Goal: Task Accomplishment & Management: Use online tool/utility

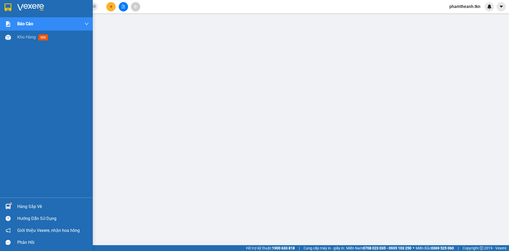
click at [14, 9] on div at bounding box center [46, 8] width 93 height 17
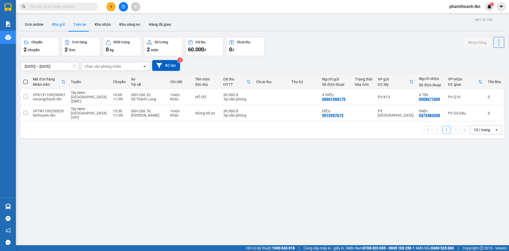
click at [64, 24] on button "Kho gửi" at bounding box center [58, 24] width 21 height 13
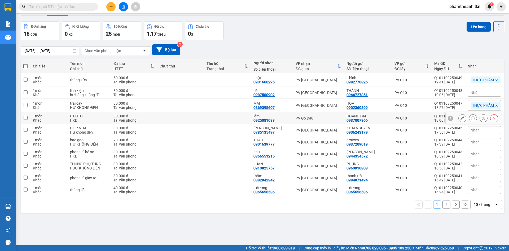
scroll to position [24, 0]
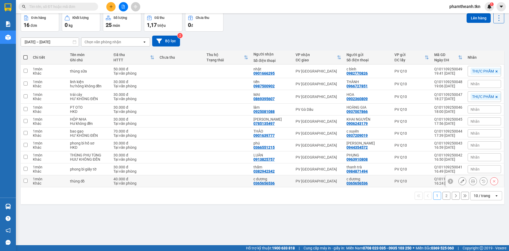
click at [225, 181] on td at bounding box center [227, 181] width 47 height 12
checkbox input "true"
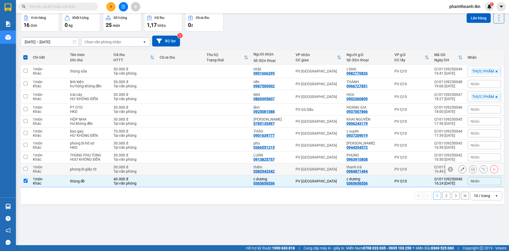
click at [222, 167] on td at bounding box center [227, 169] width 47 height 12
checkbox input "true"
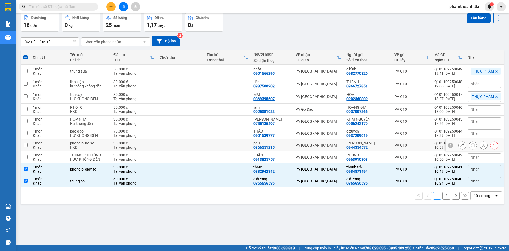
click at [235, 143] on td at bounding box center [227, 145] width 47 height 12
checkbox input "true"
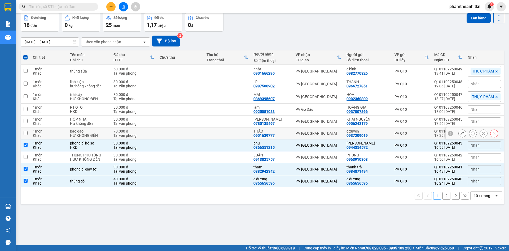
click at [231, 136] on td at bounding box center [227, 133] width 47 height 12
checkbox input "true"
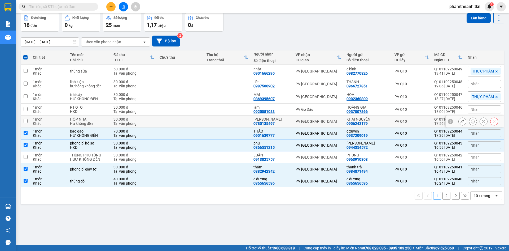
click at [230, 121] on td at bounding box center [227, 121] width 47 height 12
checkbox input "true"
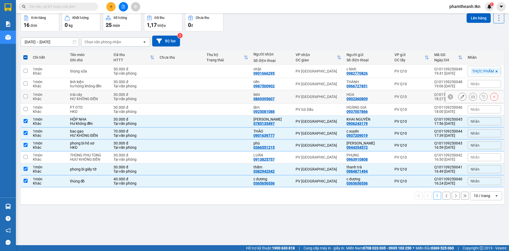
click at [238, 93] on td at bounding box center [227, 97] width 47 height 14
checkbox input "true"
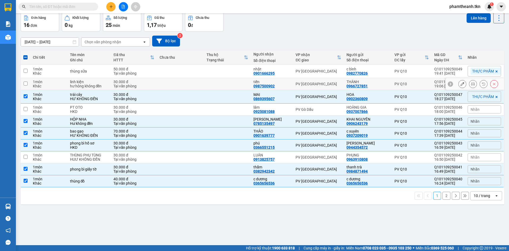
click at [235, 81] on td at bounding box center [227, 84] width 47 height 12
checkbox input "true"
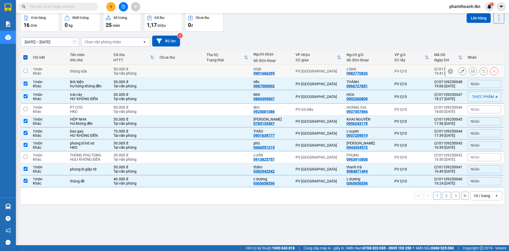
click at [228, 68] on td at bounding box center [227, 71] width 47 height 14
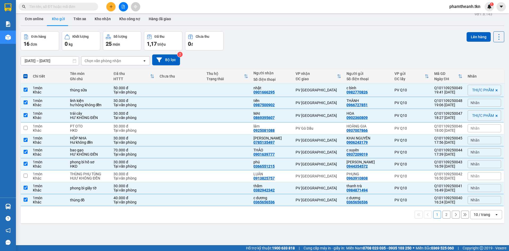
scroll to position [0, 0]
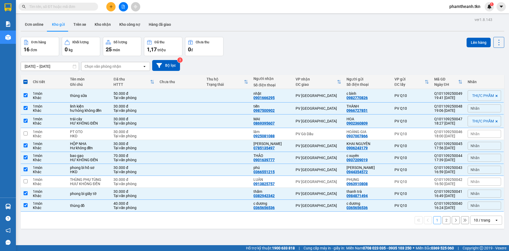
click at [471, 216] on div "10 / trang" at bounding box center [483, 220] width 24 height 8
drag, startPoint x: 484, startPoint y: 190, endPoint x: 447, endPoint y: 178, distance: 39.1
click at [484, 191] on span "50 / trang" at bounding box center [479, 188] width 17 height 5
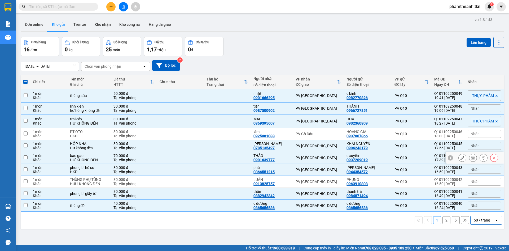
checkbox input "false"
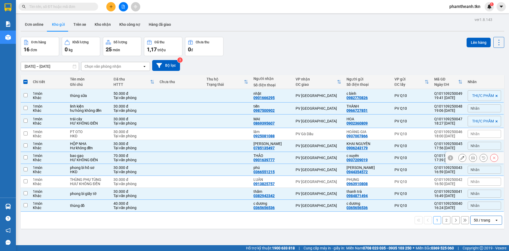
checkbox input "false"
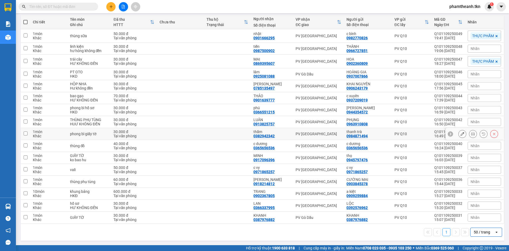
scroll to position [60, 0]
click at [216, 193] on td at bounding box center [227, 193] width 47 height 12
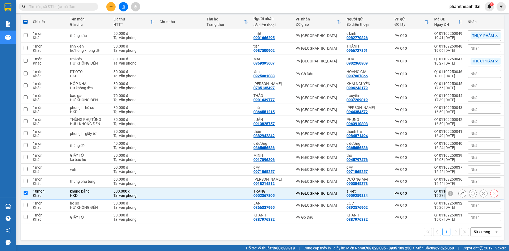
click at [209, 197] on td at bounding box center [227, 193] width 47 height 12
checkbox input "false"
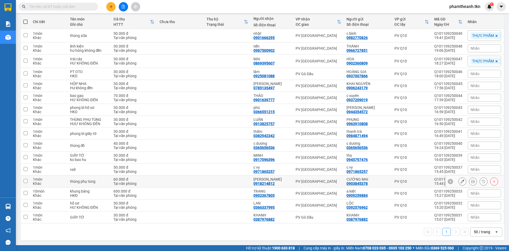
click at [209, 178] on td at bounding box center [227, 181] width 47 height 12
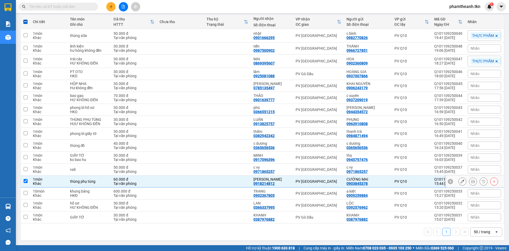
click at [210, 179] on td at bounding box center [227, 181] width 47 height 12
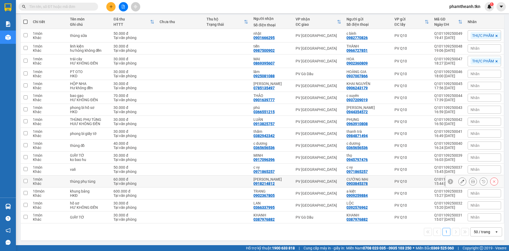
click at [210, 179] on td at bounding box center [227, 181] width 47 height 12
checkbox input "true"
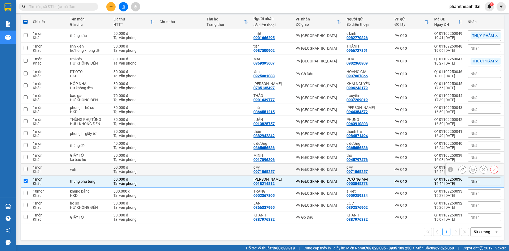
click at [207, 172] on td at bounding box center [227, 169] width 47 height 12
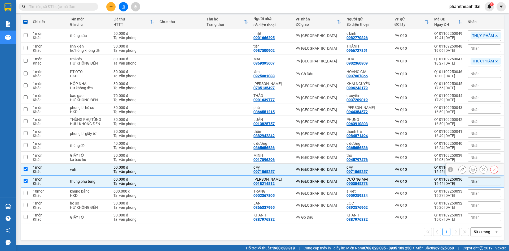
click at [207, 170] on td at bounding box center [227, 169] width 47 height 12
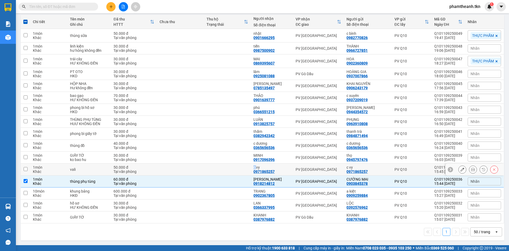
click at [207, 170] on td at bounding box center [227, 169] width 47 height 12
checkbox input "true"
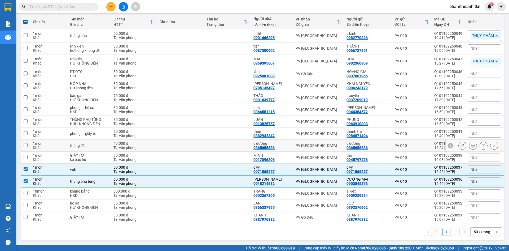
click at [209, 150] on td at bounding box center [227, 145] width 47 height 12
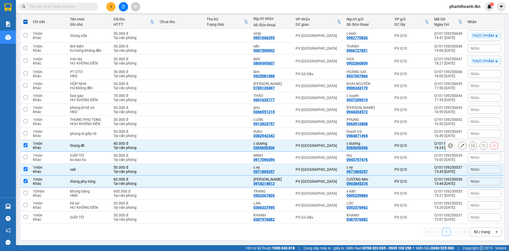
checkbox input "true"
click at [210, 134] on td at bounding box center [227, 134] width 47 height 12
checkbox input "true"
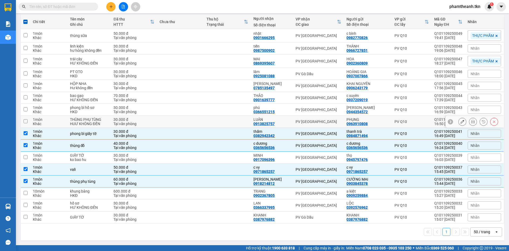
click at [211, 122] on td at bounding box center [227, 122] width 47 height 12
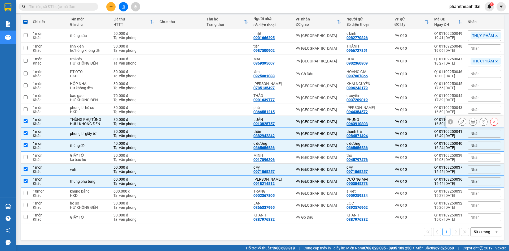
click at [212, 125] on td at bounding box center [227, 122] width 47 height 12
checkbox input "false"
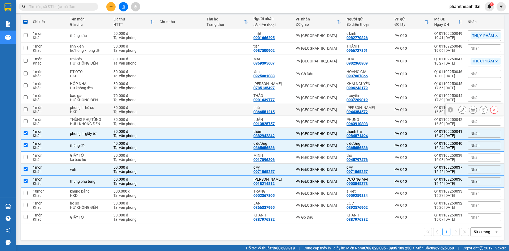
click at [208, 107] on td at bounding box center [227, 110] width 47 height 12
checkbox input "true"
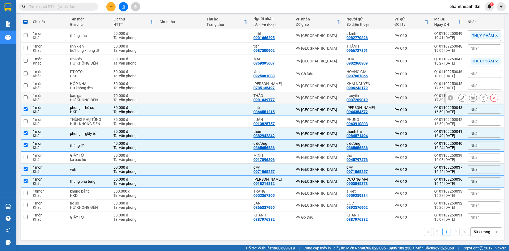
click at [214, 97] on td at bounding box center [227, 98] width 47 height 12
checkbox input "true"
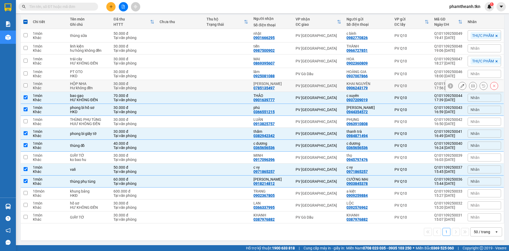
click at [214, 87] on td at bounding box center [227, 86] width 47 height 12
checkbox input "true"
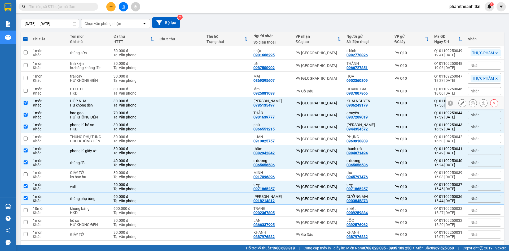
scroll to position [33, 0]
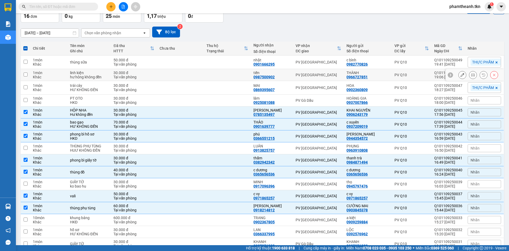
click at [223, 78] on td at bounding box center [227, 75] width 47 height 12
checkbox input "true"
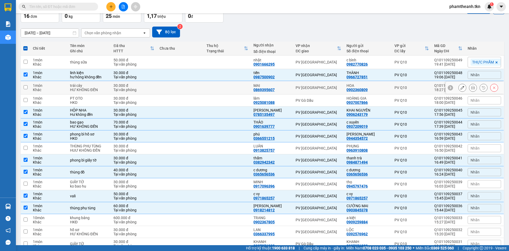
click at [224, 90] on td at bounding box center [227, 88] width 47 height 14
checkbox input "true"
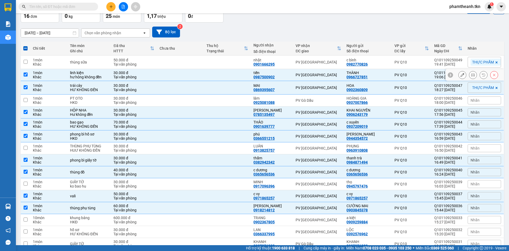
click at [216, 70] on td at bounding box center [227, 75] width 47 height 12
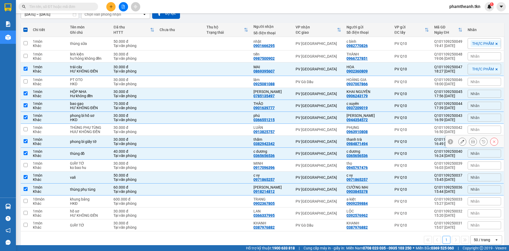
scroll to position [60, 0]
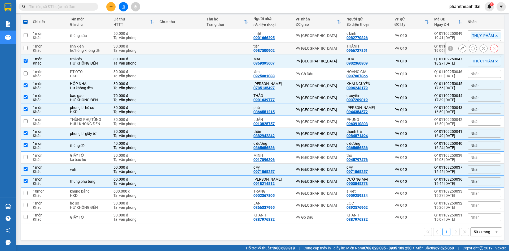
click at [270, 49] on div "0987500902" at bounding box center [263, 50] width 21 height 4
click at [234, 42] on td at bounding box center [227, 48] width 47 height 12
checkbox input "true"
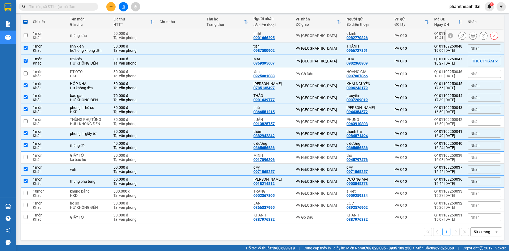
click at [234, 36] on td at bounding box center [227, 36] width 47 height 14
checkbox input "true"
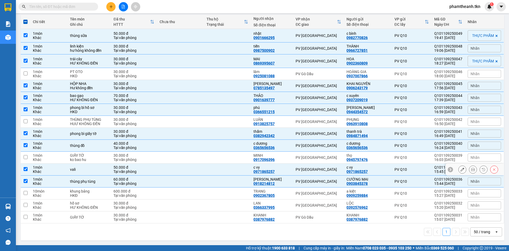
click at [212, 173] on td at bounding box center [227, 169] width 47 height 12
checkbox input "false"
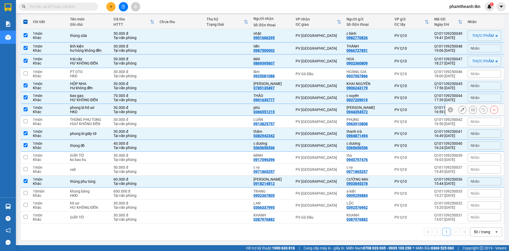
scroll to position [0, 0]
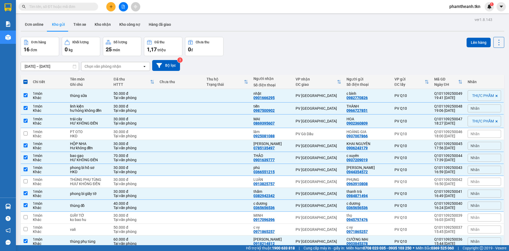
click at [30, 80] on th "Chi tiết" at bounding box center [48, 82] width 37 height 14
click at [26, 81] on span at bounding box center [25, 82] width 4 height 4
click at [25, 79] on input "checkbox" at bounding box center [25, 79] width 0 height 0
checkbox input "true"
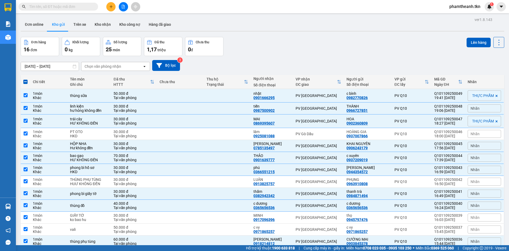
checkbox input "true"
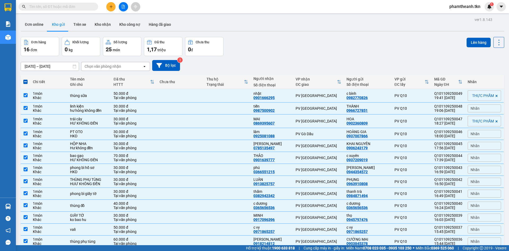
click at [26, 81] on span at bounding box center [25, 82] width 4 height 4
click at [25, 79] on input "checkbox" at bounding box center [25, 79] width 0 height 0
checkbox input "false"
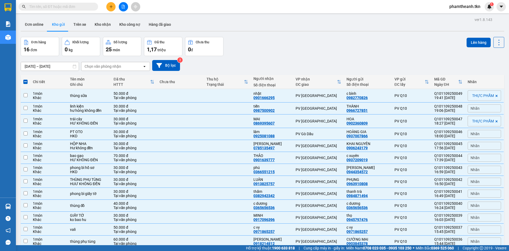
checkbox input "false"
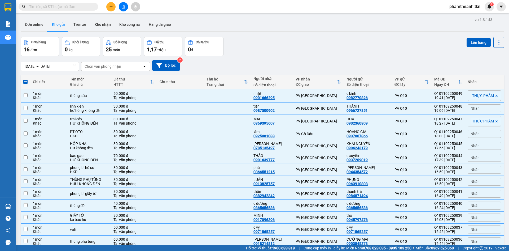
checkbox input "false"
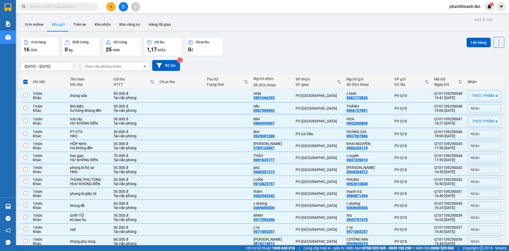
checkbox input "false"
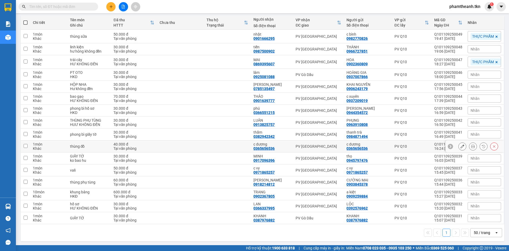
scroll to position [60, 0]
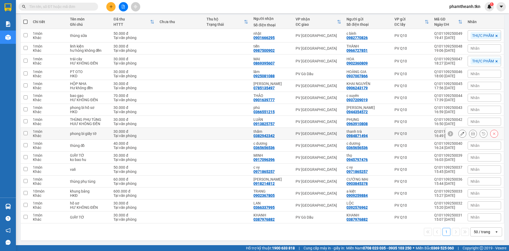
click at [238, 133] on td at bounding box center [227, 134] width 47 height 12
checkbox input "true"
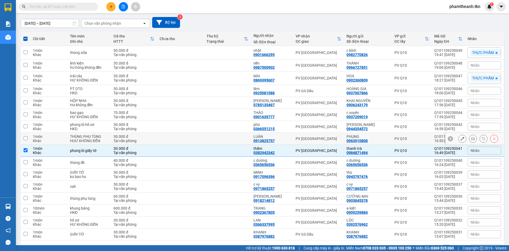
scroll to position [33, 0]
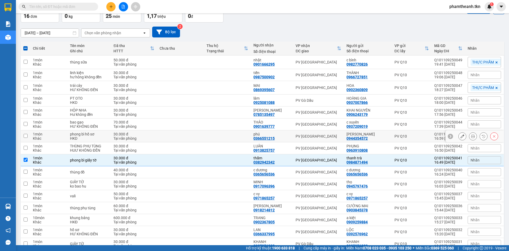
click at [377, 133] on div "LÊ CHÂU" at bounding box center [367, 134] width 42 height 4
checkbox input "true"
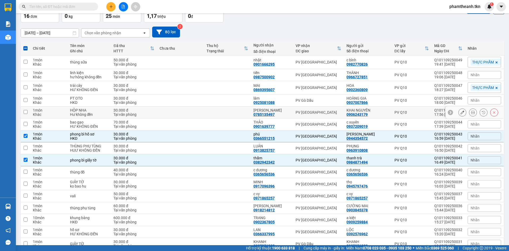
click at [386, 112] on div "KHAI NGUYÊN 0906243179" at bounding box center [367, 112] width 42 height 8
checkbox input "true"
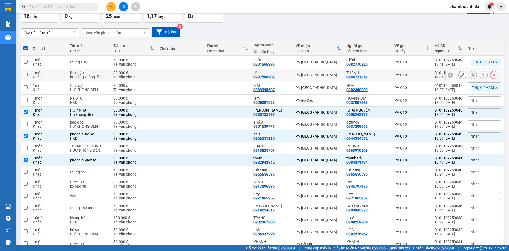
click at [380, 73] on div "THÀNH" at bounding box center [367, 73] width 42 height 4
checkbox input "true"
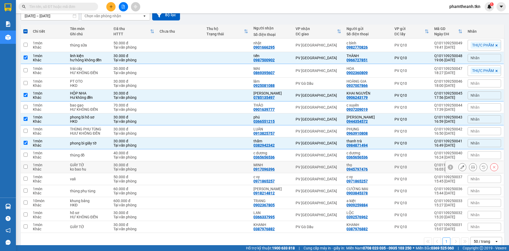
scroll to position [60, 0]
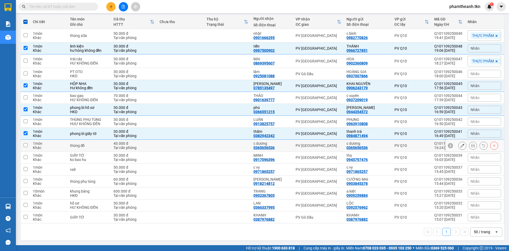
click at [328, 144] on div "PV [GEOGRAPHIC_DATA]" at bounding box center [319, 145] width 46 height 4
checkbox input "true"
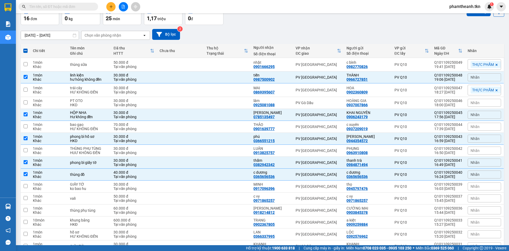
scroll to position [0, 0]
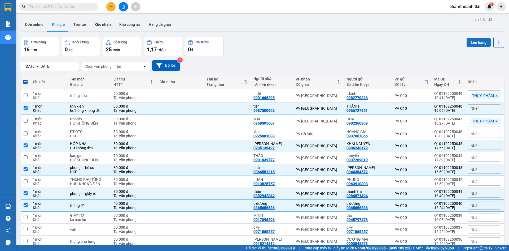
click at [474, 44] on button "Lên hàng" at bounding box center [479, 43] width 24 height 10
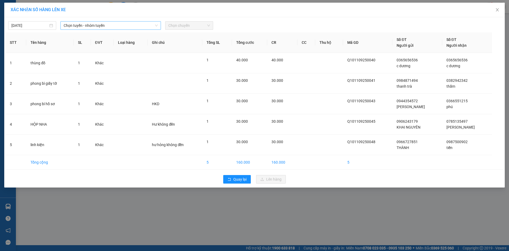
click at [95, 28] on span "Chọn tuyến - nhóm tuyến" at bounding box center [111, 25] width 94 height 8
type input "7693"
click at [197, 24] on span "Chọn chuyến" at bounding box center [189, 25] width 42 height 8
click at [86, 20] on div "12/09/2025 Chọn tuyến - nhóm tuyến Chọn tuyến - nhóm tuyến LỌC THEO Nhóm tuyến …" at bounding box center [255, 24] width 498 height 11
click at [86, 25] on span "Chọn tuyến - nhóm tuyến" at bounding box center [111, 25] width 94 height 8
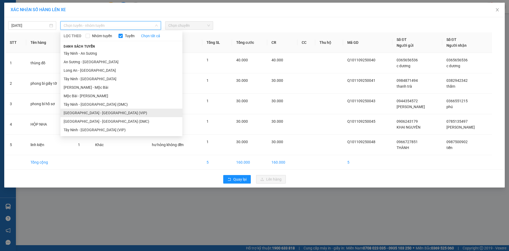
click at [81, 112] on li "Sài Gòn - Tây Ninh (VIP)" at bounding box center [121, 112] width 122 height 8
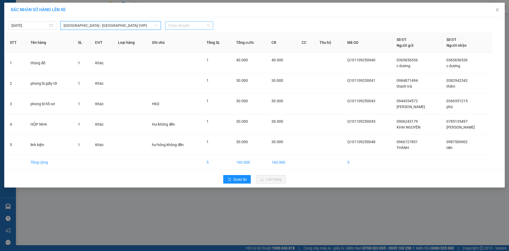
click at [193, 23] on span "Chọn chuyến" at bounding box center [189, 25] width 42 height 8
type input "7693"
click at [177, 35] on div "04:50 - 50E-076.93" at bounding box center [188, 36] width 41 height 6
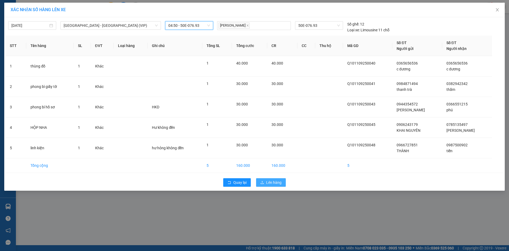
click at [271, 180] on span "Lên hàng" at bounding box center [273, 182] width 15 height 6
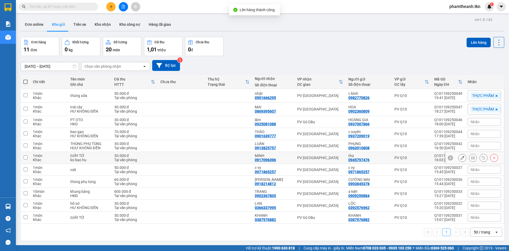
scroll to position [24, 0]
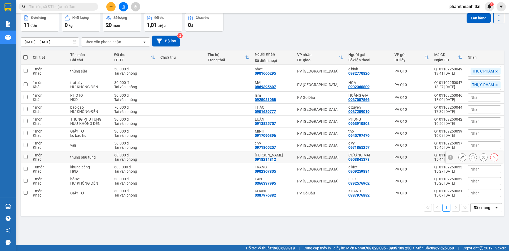
click at [265, 156] on div "NGỌC ÁNH" at bounding box center [273, 155] width 37 height 4
checkbox input "true"
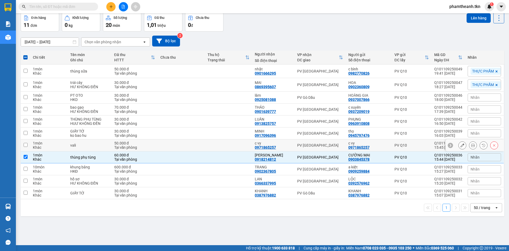
click at [259, 146] on div "0971865257" at bounding box center [265, 147] width 21 height 4
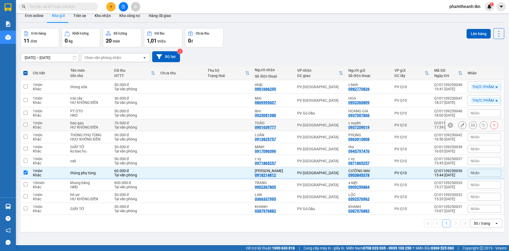
scroll to position [0, 0]
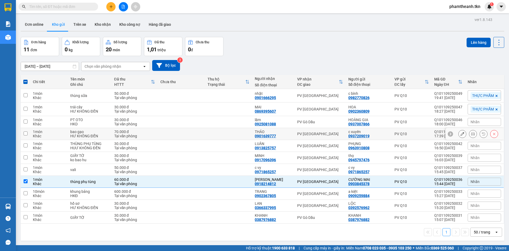
click at [286, 133] on div "THẢO" at bounding box center [273, 131] width 37 height 4
checkbox input "true"
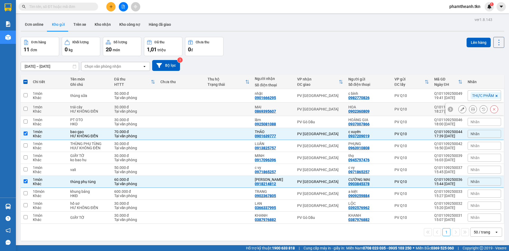
click at [286, 109] on div "MAI 0869395607" at bounding box center [273, 109] width 37 height 8
checkbox input "true"
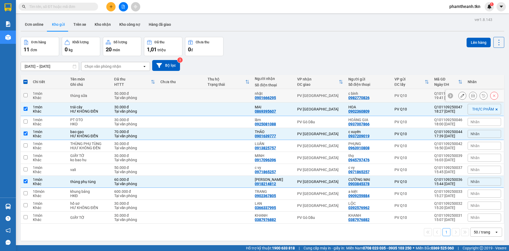
click at [276, 98] on div "nhật 0901666295" at bounding box center [273, 95] width 37 height 8
checkbox input "true"
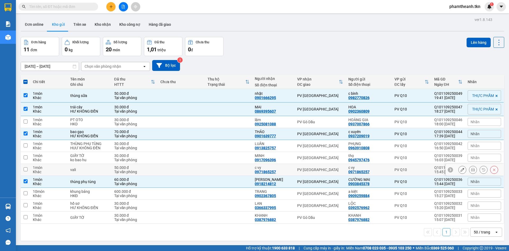
click at [223, 173] on td at bounding box center [228, 170] width 47 height 12
checkbox input "true"
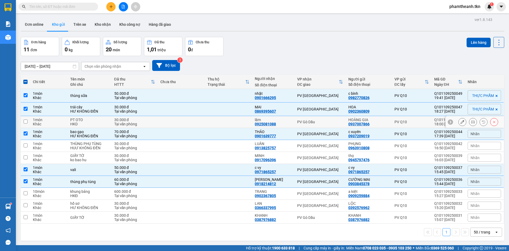
click at [301, 117] on td "PV Gò Dầu" at bounding box center [320, 122] width 51 height 12
checkbox input "true"
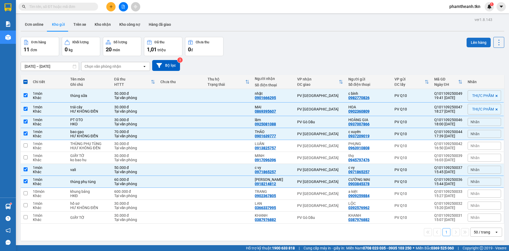
click at [475, 43] on button "Lên hàng" at bounding box center [479, 43] width 24 height 10
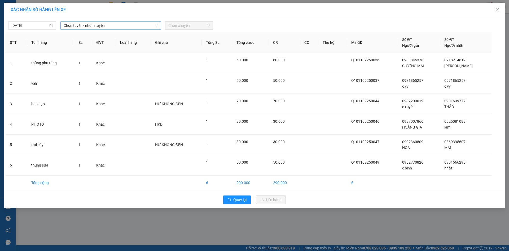
click at [106, 28] on span "Chọn tuyến - nhóm tuyến" at bounding box center [111, 25] width 94 height 8
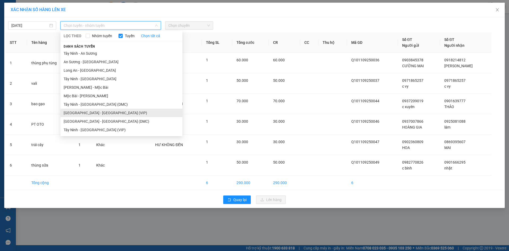
click at [96, 116] on li "Sài Gòn - Tây Ninh (VIP)" at bounding box center [121, 112] width 122 height 8
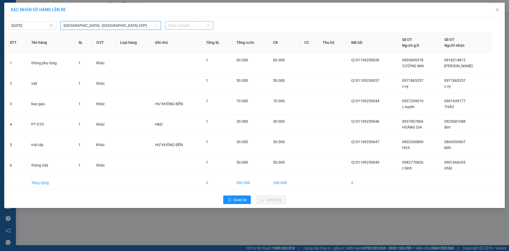
click at [180, 24] on span "Chọn chuyến" at bounding box center [189, 25] width 42 height 8
type input "50586"
click at [204, 45] on div "16:40 - 50H-505.86" at bounding box center [188, 45] width 41 height 6
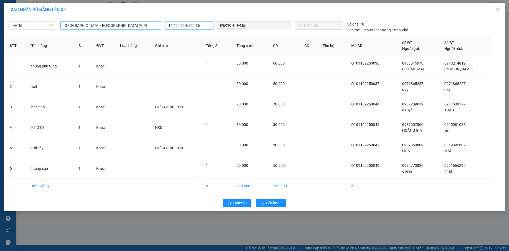
click at [105, 25] on span "Sài Gòn - Tây Ninh (VIP)" at bounding box center [111, 25] width 94 height 8
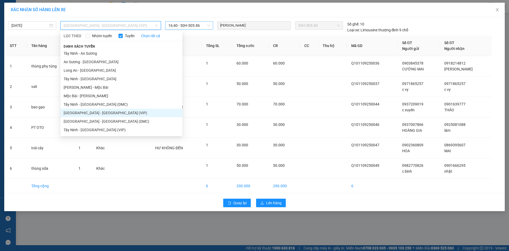
click at [188, 26] on span "16:40 - 50H-505.86" at bounding box center [189, 25] width 42 height 8
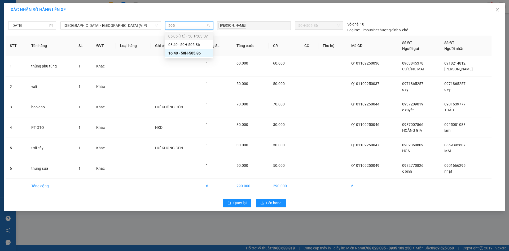
type input "505"
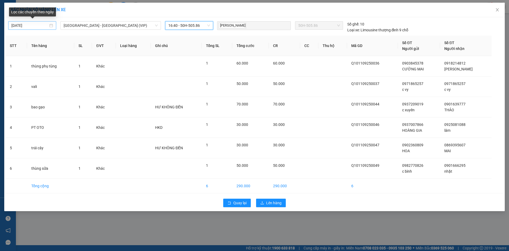
click at [27, 25] on input "[DATE]" at bounding box center [29, 26] width 37 height 6
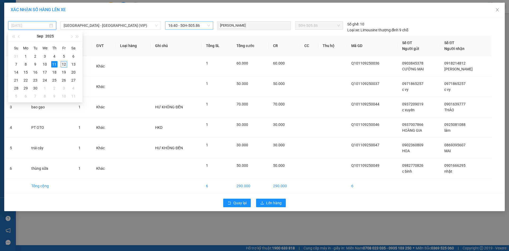
click at [64, 63] on div "12" at bounding box center [64, 64] width 6 height 6
type input "12/09/2025"
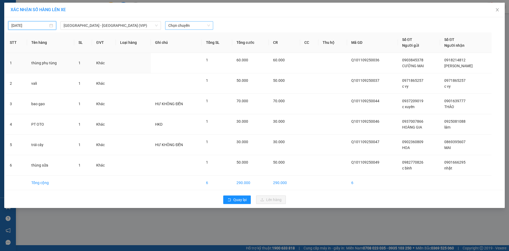
click at [181, 25] on span "Chọn chuyến" at bounding box center [189, 25] width 42 height 8
type input "50586"
click at [193, 36] on div "04:40 - 50H-505.86" at bounding box center [188, 36] width 41 height 6
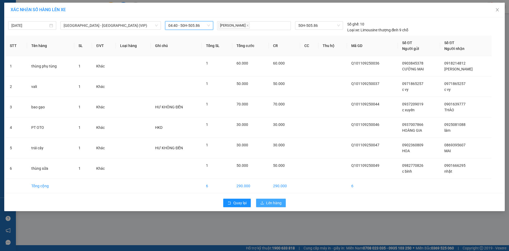
click at [270, 204] on span "Lên hàng" at bounding box center [273, 203] width 15 height 6
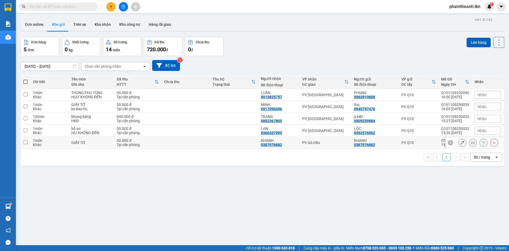
click at [249, 138] on td at bounding box center [234, 143] width 48 height 12
checkbox input "true"
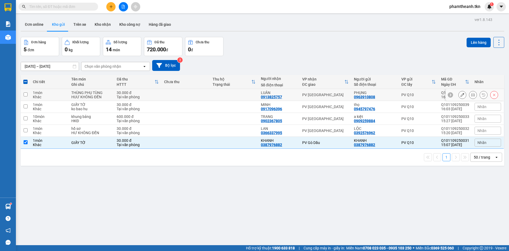
click at [239, 94] on td at bounding box center [234, 95] width 48 height 12
checkbox input "true"
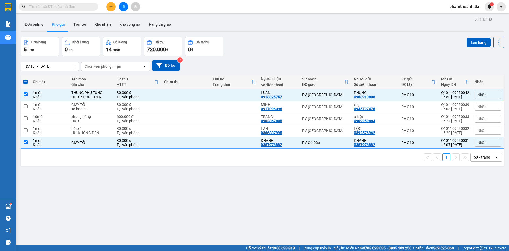
drag, startPoint x: 332, startPoint y: 195, endPoint x: 344, endPoint y: 175, distance: 23.5
click at [332, 195] on div "ver 1.8.143 Đơn online Kho gửi Trên xe Kho nhận Kho công nợ Hàng đã giao Đơn hà…" at bounding box center [263, 141] width 488 height 251
click at [472, 43] on button "Lên hàng" at bounding box center [479, 43] width 24 height 10
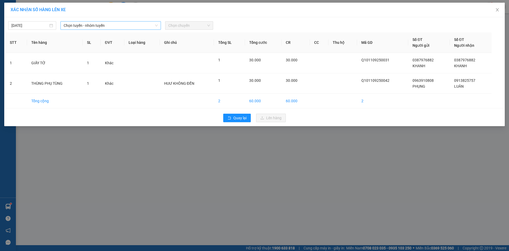
click at [120, 27] on span "Chọn tuyến - nhóm tuyến" at bounding box center [111, 25] width 94 height 8
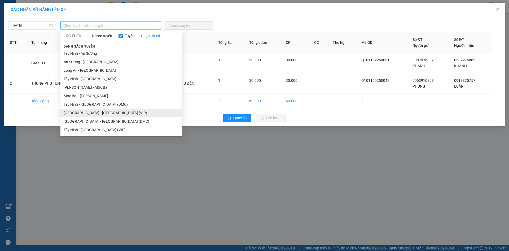
click at [100, 113] on li "Sài Gòn - Tây Ninh (VIP)" at bounding box center [121, 112] width 122 height 8
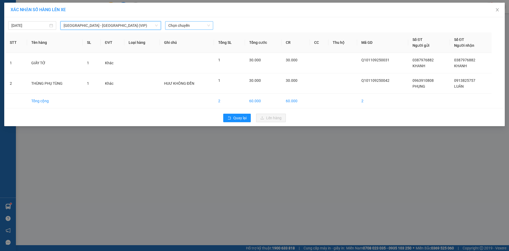
click at [182, 27] on span "Chọn chuyến" at bounding box center [189, 25] width 42 height 8
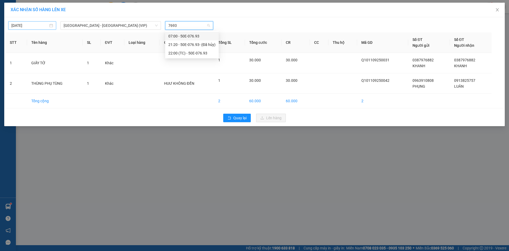
type input "7693"
type input "[DATE]"
click at [38, 25] on input "[DATE]" at bounding box center [29, 26] width 37 height 6
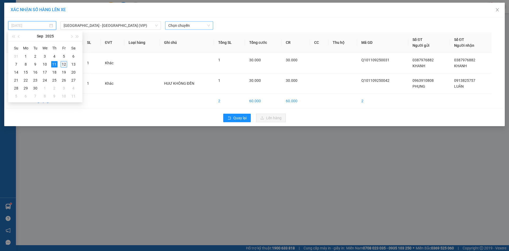
click at [62, 63] on div "12" at bounding box center [64, 64] width 6 height 6
type input "12/09/2025"
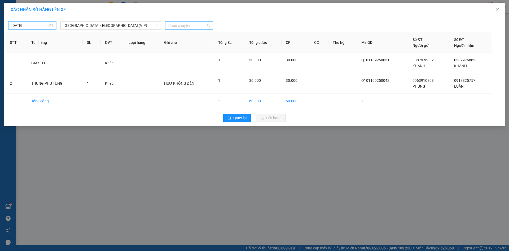
click at [173, 27] on span "Chọn chuyến" at bounding box center [189, 25] width 42 height 8
type input "7693"
click at [185, 38] on div "04:50 - 50E-076.93" at bounding box center [188, 36] width 41 height 6
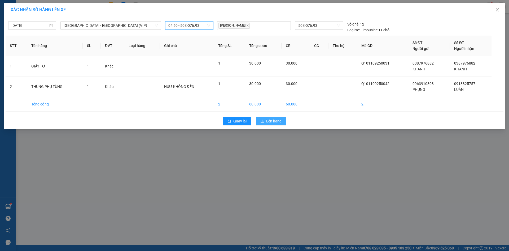
click at [275, 122] on span "Lên hàng" at bounding box center [273, 121] width 15 height 6
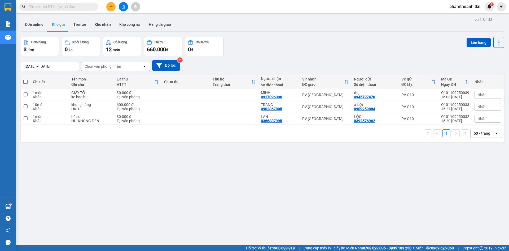
click at [375, 58] on div "11/09/2025 – 12/09/2025 Press the down arrow key to interact with the calendar …" at bounding box center [263, 65] width 484 height 19
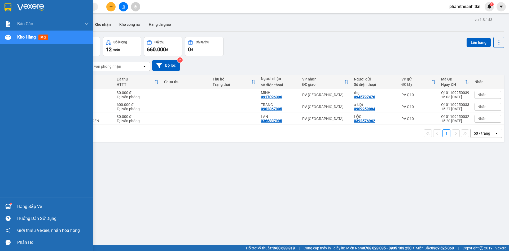
click at [25, 210] on div "Hàng sắp về" at bounding box center [46, 206] width 93 height 12
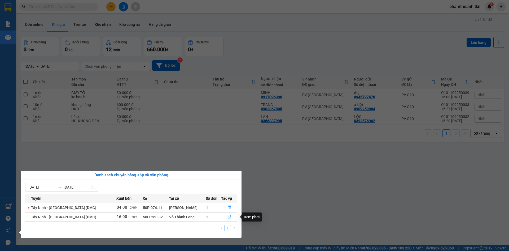
click at [228, 217] on icon "file-done" at bounding box center [229, 216] width 4 height 4
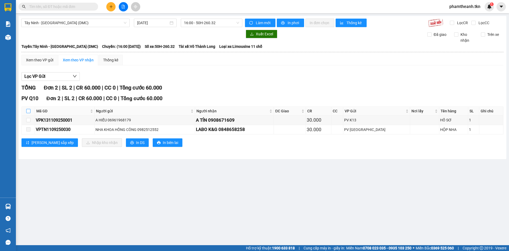
click at [28, 111] on input "checkbox" at bounding box center [28, 111] width 4 height 4
checkbox input "true"
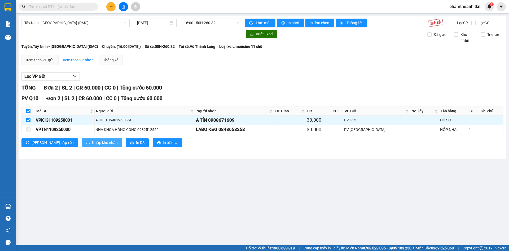
click at [92, 141] on span "Nhập kho nhận" at bounding box center [105, 142] width 26 height 6
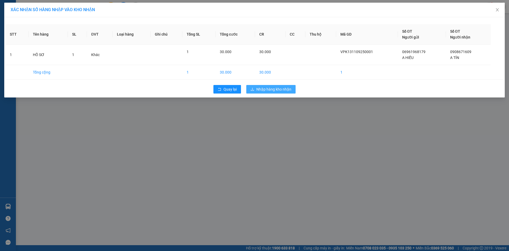
click at [283, 85] on button "Nhập hàng kho nhận" at bounding box center [270, 89] width 49 height 8
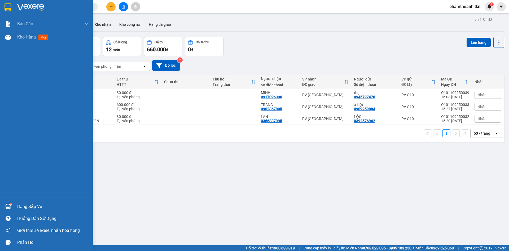
click at [15, 205] on div "Hàng sắp về" at bounding box center [46, 206] width 93 height 12
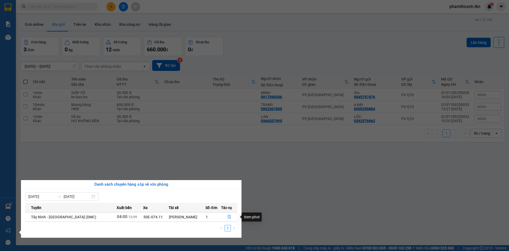
click at [220, 179] on section "Kết quả tìm kiếm ( 0 ) Bộ lọc No Data phamtheanh.tkn 1 Báo cáo Mẫu 1: Báo cáo d…" at bounding box center [254, 125] width 509 height 251
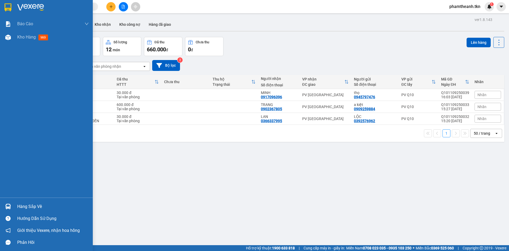
click at [14, 205] on div "Hàng sắp về" at bounding box center [46, 206] width 93 height 12
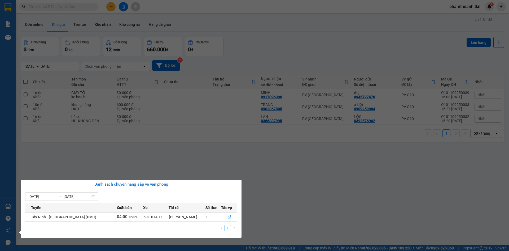
click at [268, 206] on section "Kết quả tìm kiếm ( 0 ) Bộ lọc No Data phamtheanh.tkn 1 Báo cáo Mẫu 1: Báo cáo d…" at bounding box center [254, 125] width 509 height 251
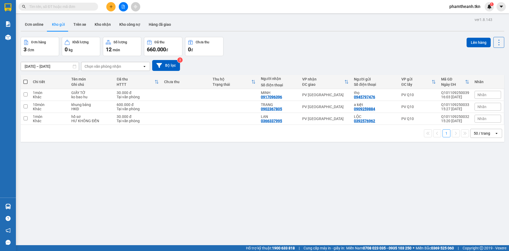
click at [124, 4] on button at bounding box center [123, 6] width 9 height 9
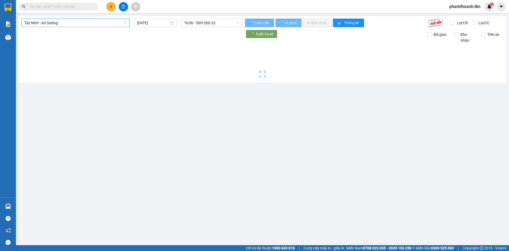
type input "12/09/2025"
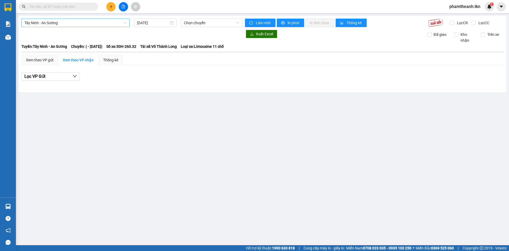
click at [69, 23] on span "Tây Ninh - An Sương" at bounding box center [75, 23] width 102 height 8
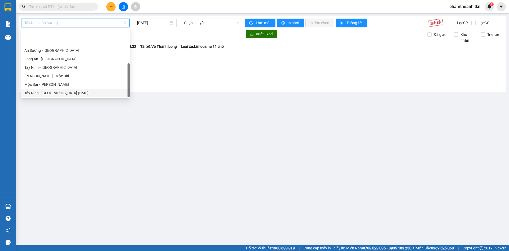
scroll to position [25, 0]
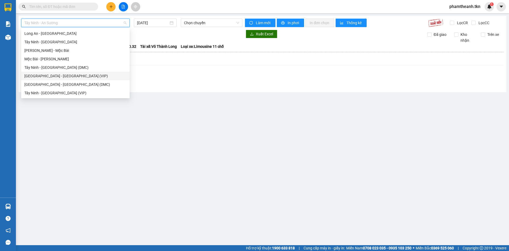
click at [49, 76] on div "Sài Gòn - Tây Ninh (VIP)" at bounding box center [75, 76] width 102 height 6
type input "12/09/2025"
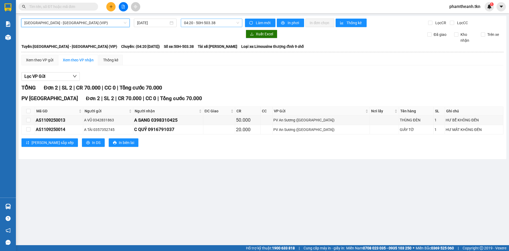
click at [192, 24] on span "04:20 - 50H-503.38" at bounding box center [211, 23] width 55 height 8
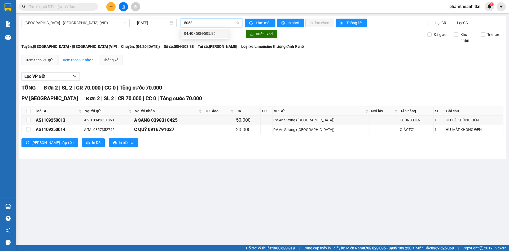
type input "50586"
click at [207, 33] on div "04:40 - 50H-505.86" at bounding box center [204, 33] width 41 height 6
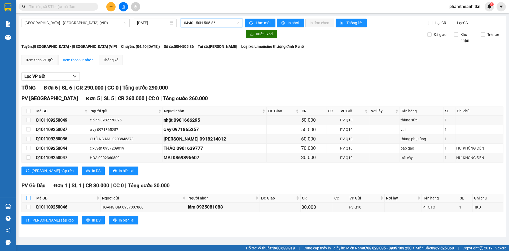
click at [28, 196] on input "checkbox" at bounding box center [28, 197] width 4 height 4
checkbox input "true"
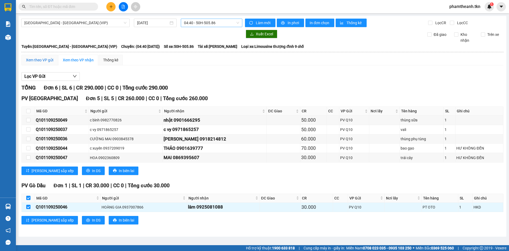
click at [47, 61] on div "Xem theo VP gửi" at bounding box center [39, 60] width 27 height 6
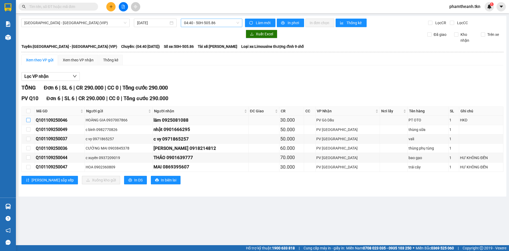
click at [28, 119] on input "checkbox" at bounding box center [28, 120] width 4 height 4
checkbox input "true"
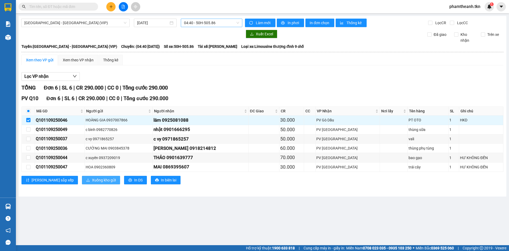
click at [92, 178] on span "Xuống kho gửi" at bounding box center [104, 180] width 24 height 6
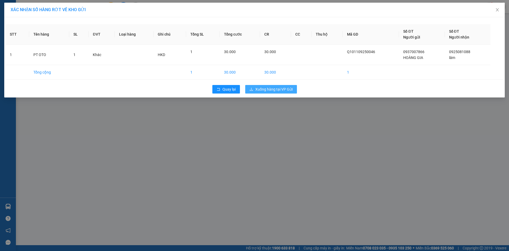
click at [282, 90] on span "Xuống hàng tại VP Gửi" at bounding box center [273, 89] width 37 height 6
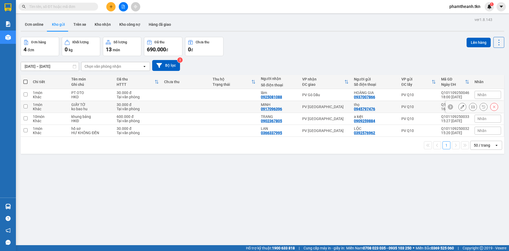
click at [211, 103] on td at bounding box center [234, 107] width 48 height 12
checkbox input "true"
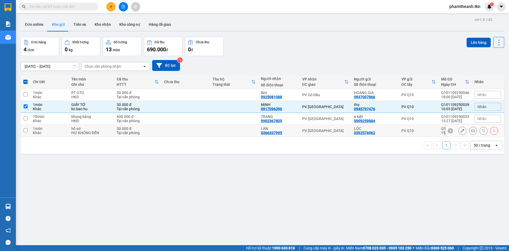
click at [235, 128] on td at bounding box center [234, 131] width 48 height 12
checkbox input "true"
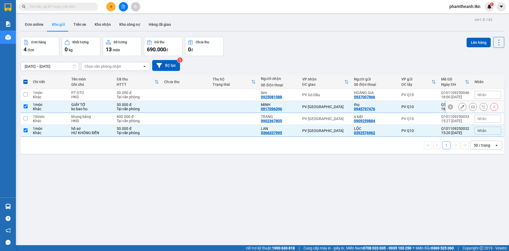
click at [210, 105] on td at bounding box center [234, 107] width 48 height 12
checkbox input "false"
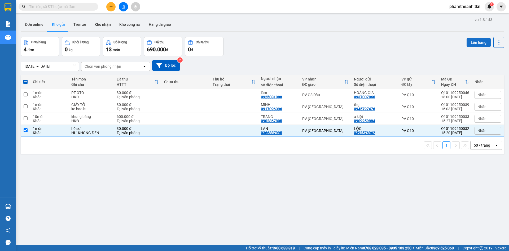
click at [467, 46] on button "Lên hàng" at bounding box center [479, 43] width 24 height 10
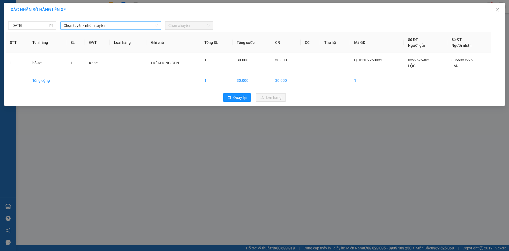
click at [100, 21] on div "Chọn tuyến - nhóm tuyến" at bounding box center [110, 25] width 100 height 8
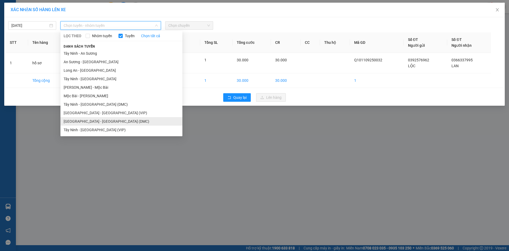
click at [92, 120] on li "Sài Gòn - Tây Ninh (DMC)" at bounding box center [121, 121] width 122 height 8
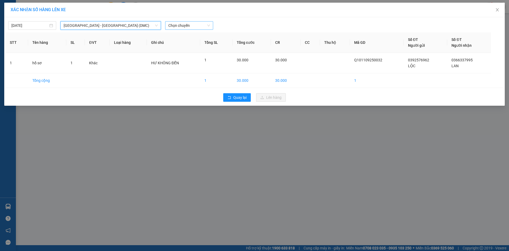
click at [183, 27] on span "Chọn chuyến" at bounding box center [189, 25] width 42 height 8
click at [176, 25] on span "Chọn chuyến" at bounding box center [189, 25] width 42 height 8
type input "25860"
click at [192, 36] on div "15:20 (TC) - 50H-258.60" at bounding box center [188, 36] width 41 height 6
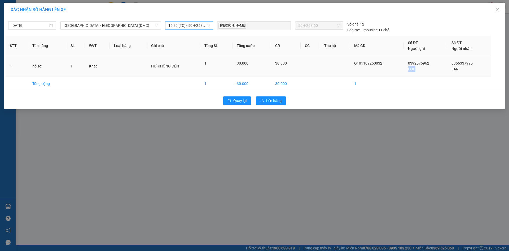
drag, startPoint x: 406, startPoint y: 69, endPoint x: 418, endPoint y: 69, distance: 11.9
click at [418, 69] on td "0392576962 LỘC" at bounding box center [425, 66] width 43 height 20
click at [271, 101] on span "Lên hàng" at bounding box center [273, 101] width 15 height 6
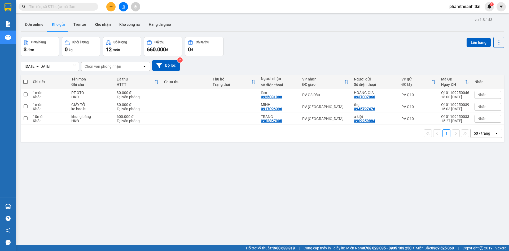
click at [366, 56] on div "11/09/2025 – 12/09/2025 Press the down arrow key to interact with the calendar …" at bounding box center [263, 65] width 484 height 19
click at [235, 112] on td at bounding box center [234, 107] width 48 height 12
checkbox input "true"
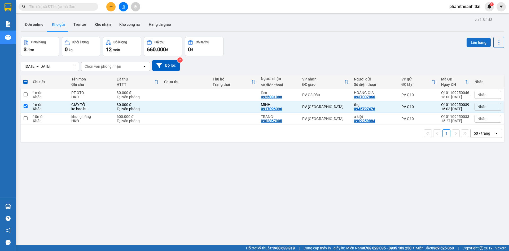
click at [476, 39] on button "Lên hàng" at bounding box center [479, 43] width 24 height 10
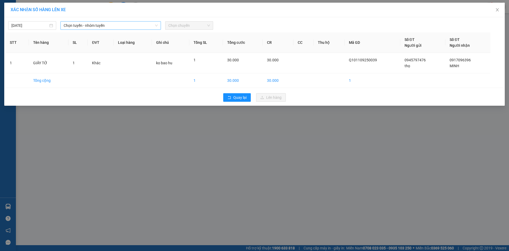
click at [124, 26] on span "Chọn tuyến - nhóm tuyến" at bounding box center [111, 25] width 94 height 8
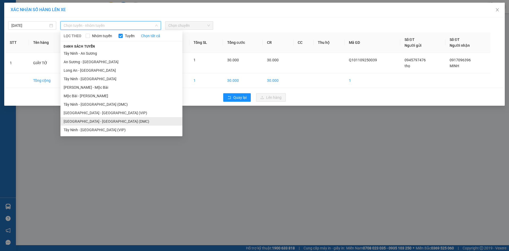
click at [111, 123] on li "Sài Gòn - Tây Ninh (DMC)" at bounding box center [121, 121] width 122 height 8
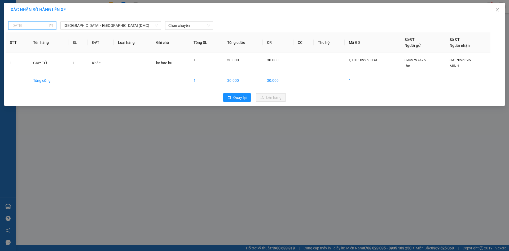
click at [32, 28] on input "[DATE]" at bounding box center [29, 26] width 37 height 6
click at [63, 64] on div "12" at bounding box center [64, 64] width 6 height 6
type input "12/09/2025"
click at [185, 25] on span "Chọn chuyến" at bounding box center [189, 25] width 42 height 8
type input "49661"
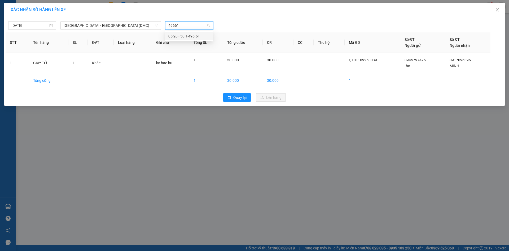
click at [184, 35] on div "05:20 - 50H-496.61" at bounding box center [188, 36] width 41 height 6
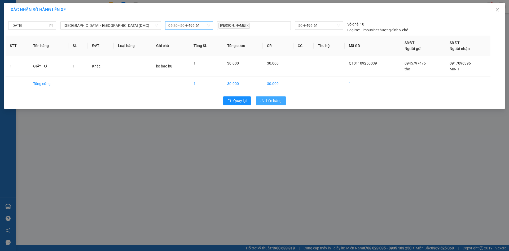
click at [268, 102] on span "Lên hàng" at bounding box center [273, 101] width 15 height 6
